Goal: Task Accomplishment & Management: Manage account settings

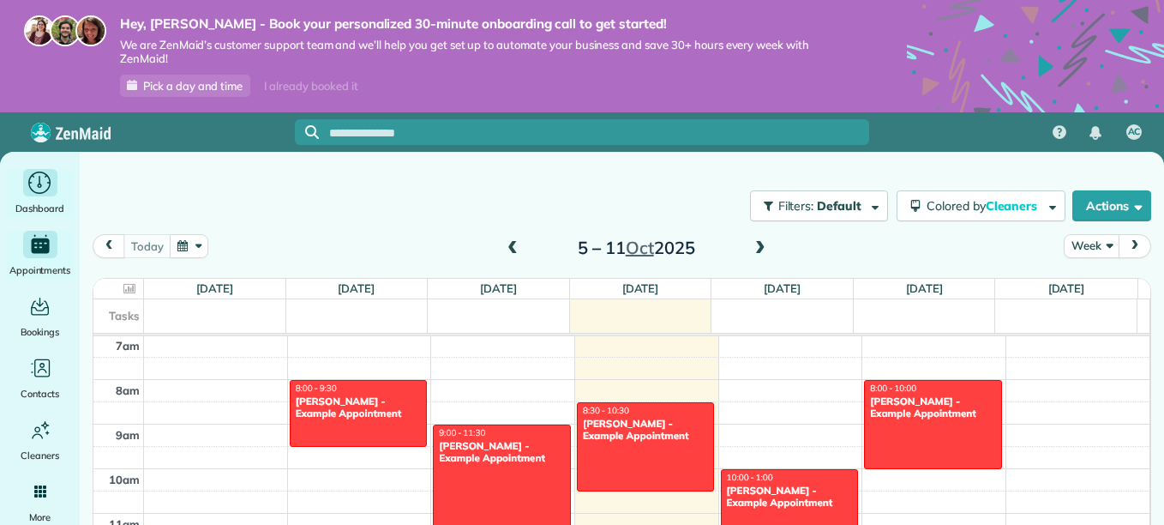
click at [33, 185] on icon "Main" at bounding box center [40, 183] width 27 height 26
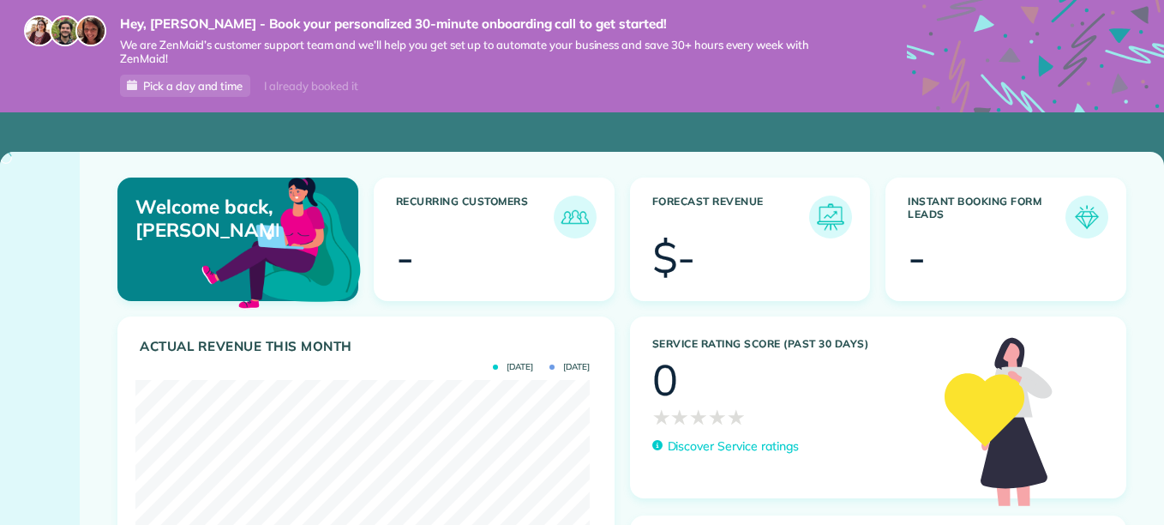
scroll to position [201, 454]
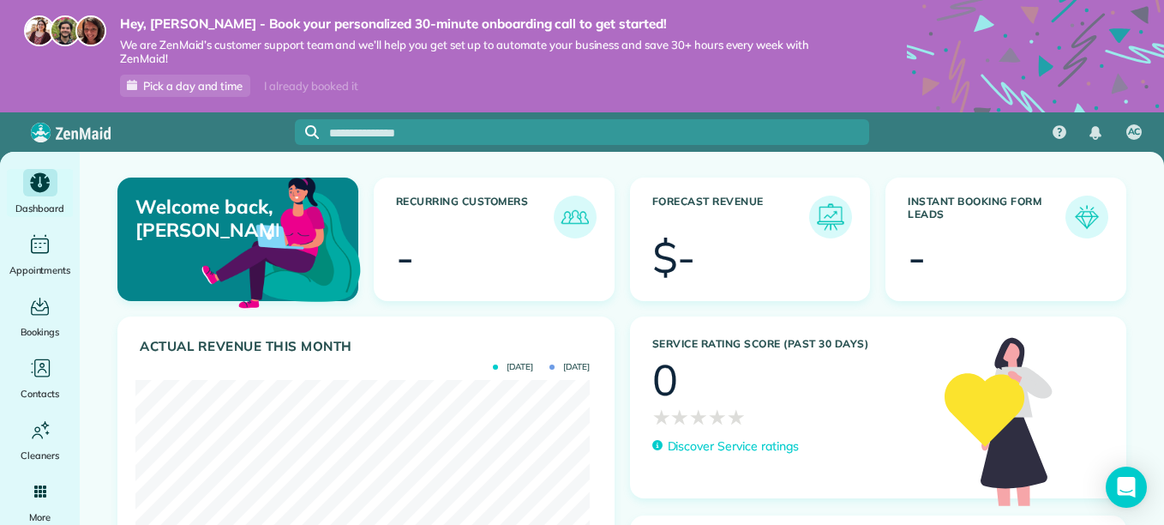
click at [100, 315] on div "Welcome back, Amy! Recurring Customers - Forecast Revenue $- Instant Booking Fo…" at bounding box center [622, 399] width 1085 height 495
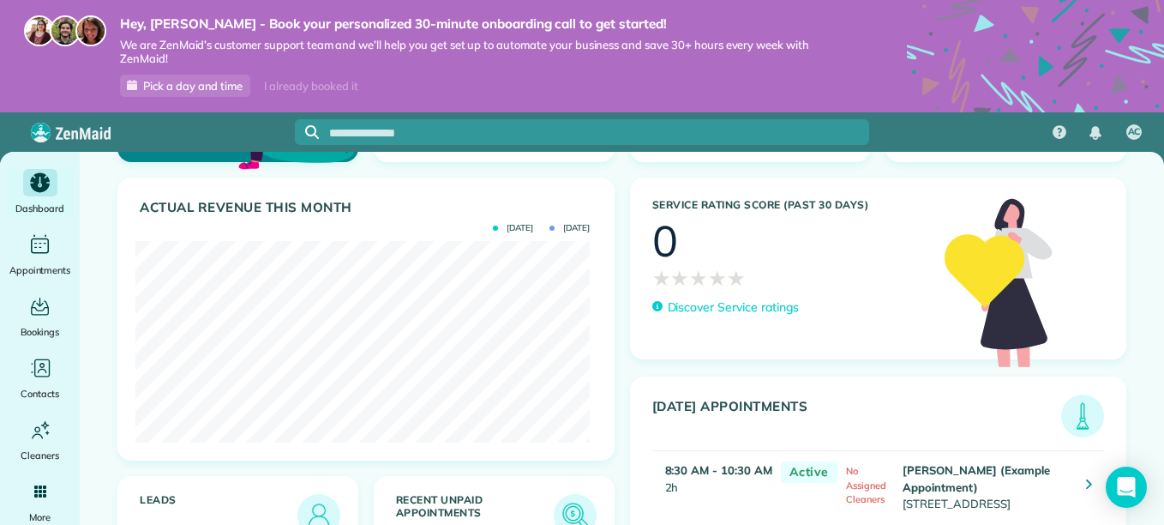
scroll to position [164, 0]
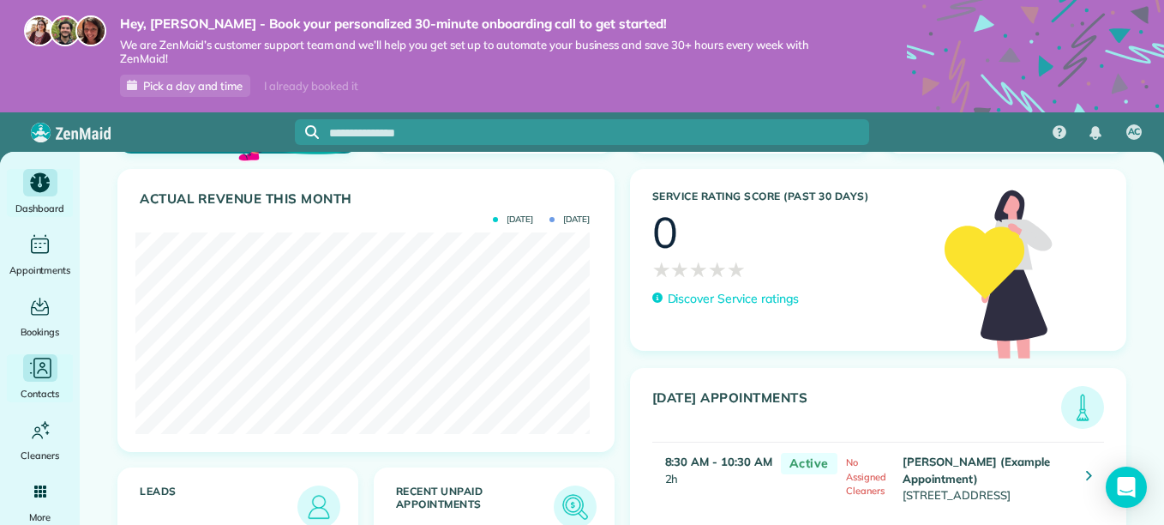
click at [45, 378] on icon "Main" at bounding box center [40, 368] width 26 height 26
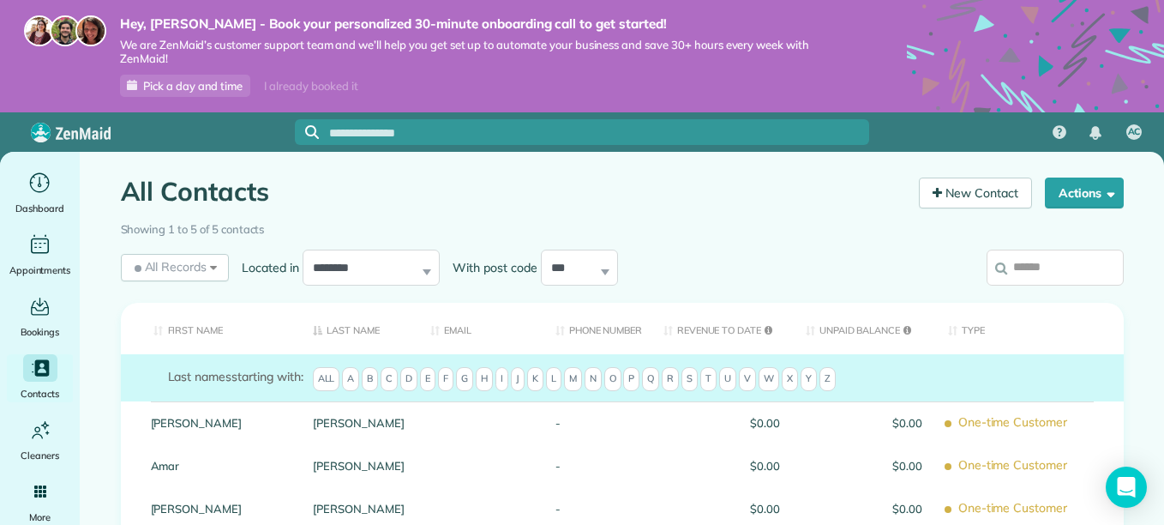
click at [1051, 269] on input "search" at bounding box center [1055, 268] width 137 height 36
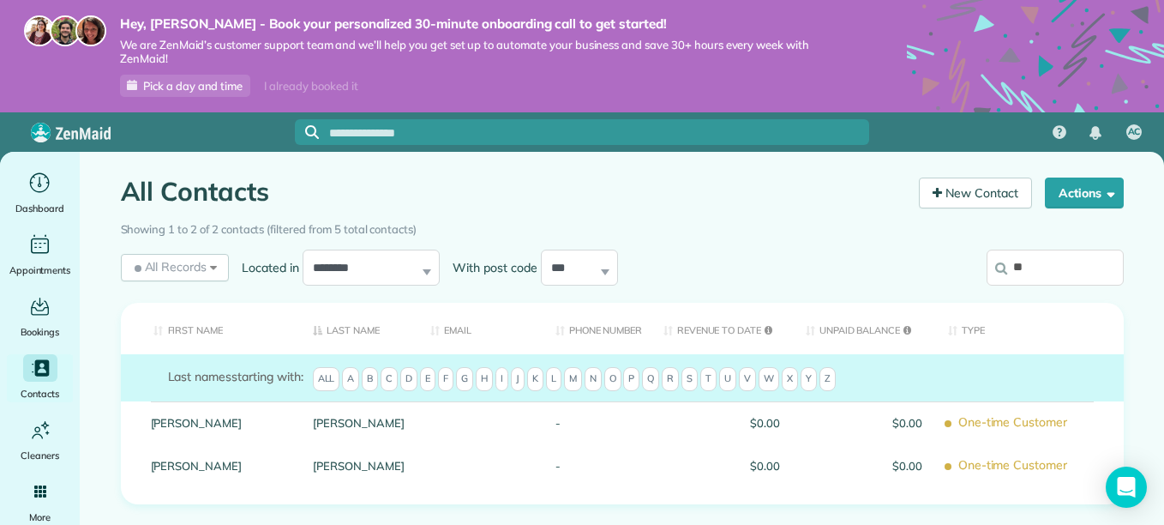
type input "*"
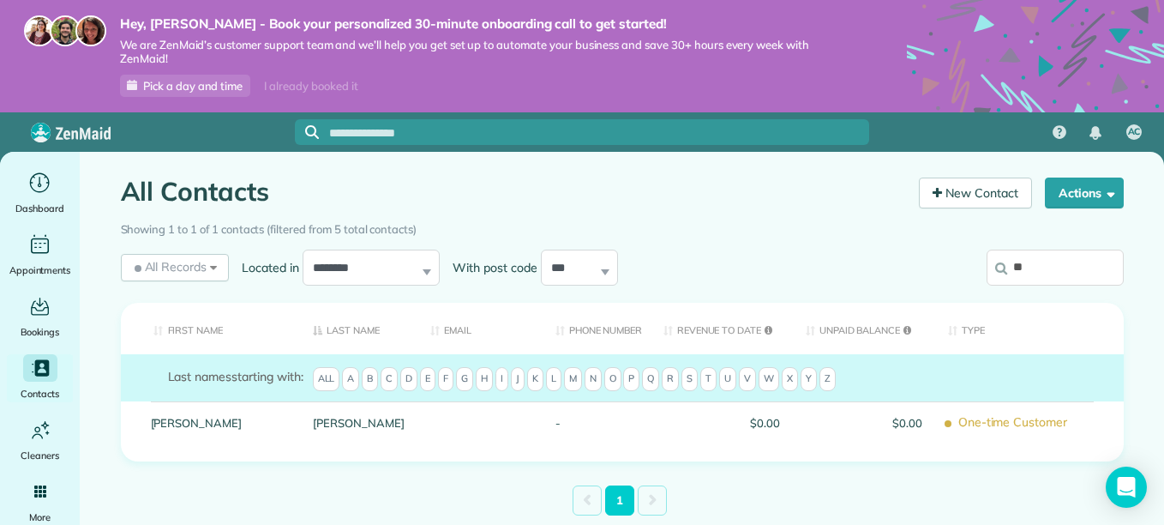
type input "*"
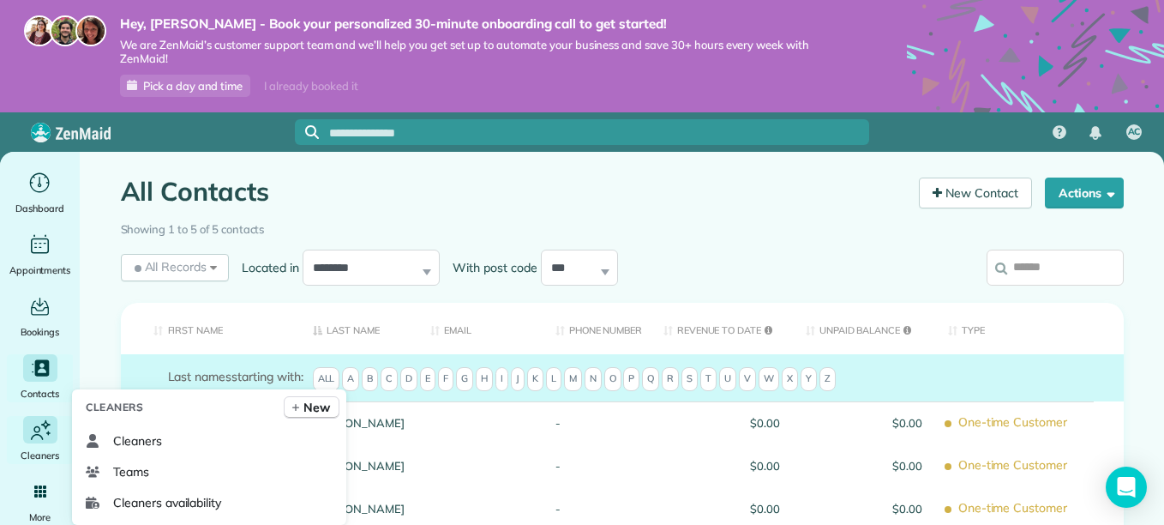
click at [49, 441] on icon "Main" at bounding box center [40, 430] width 26 height 27
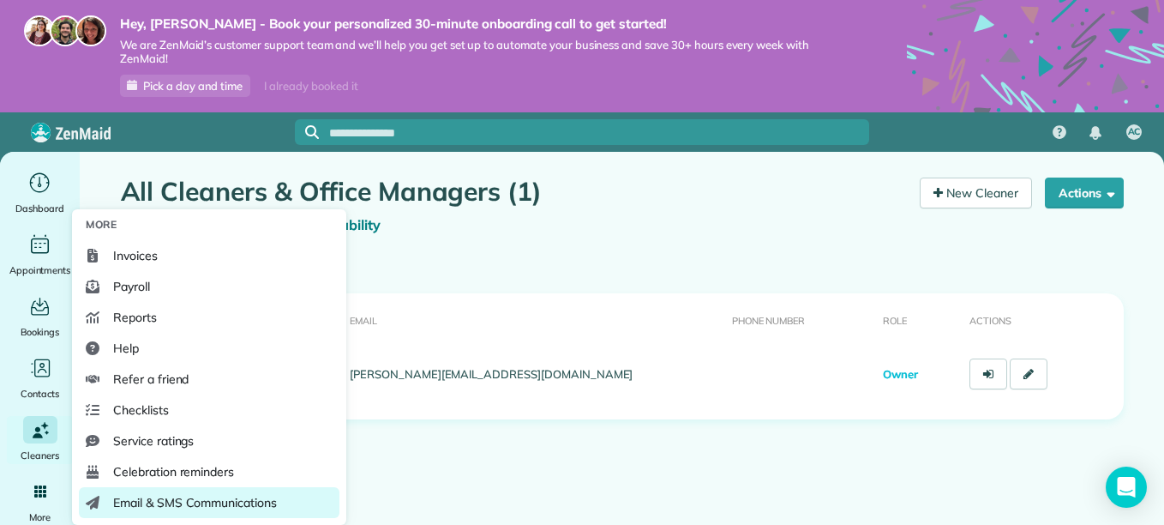
click at [196, 495] on span "Email & SMS Communications" at bounding box center [195, 502] width 164 height 17
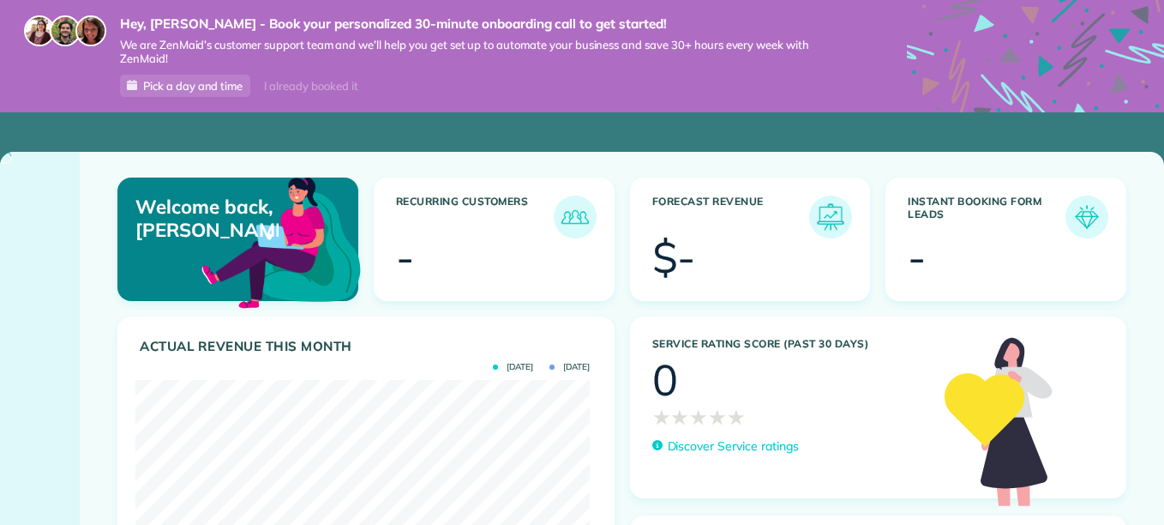
scroll to position [201, 454]
